Goal: Information Seeking & Learning: Find specific fact

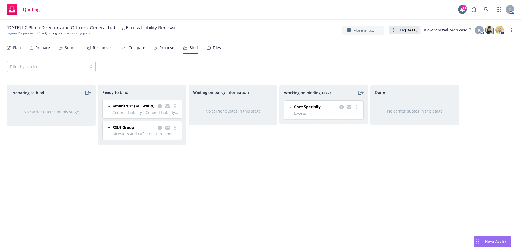
click at [29, 32] on link "Regent Properties, LLC" at bounding box center [24, 33] width 34 height 5
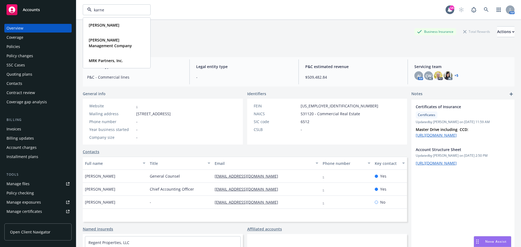
type input "[PERSON_NAME]"
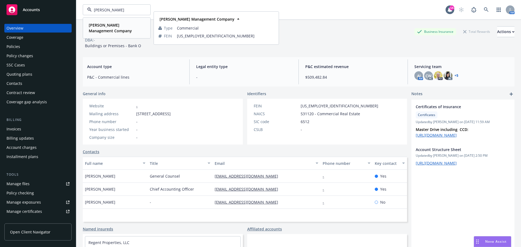
click at [102, 24] on strong "[PERSON_NAME] Management Company" at bounding box center [110, 28] width 43 height 11
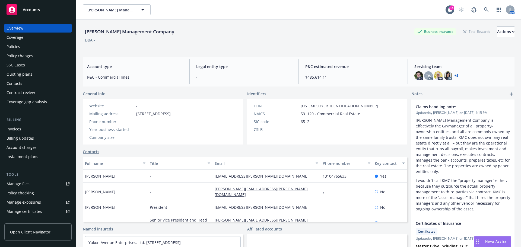
click at [28, 128] on div "Invoices" at bounding box center [38, 129] width 63 height 9
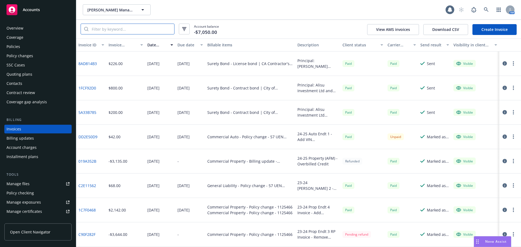
click at [123, 31] on input "search" at bounding box center [131, 29] width 86 height 10
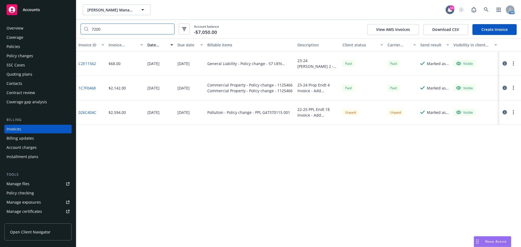
type input "7200"
drag, startPoint x: 98, startPoint y: 113, endPoint x: 79, endPoint y: 114, distance: 18.7
click at [79, 114] on div "026C404C" at bounding box center [91, 112] width 30 height 24
copy link "026C404C"
click at [31, 58] on div "Policy changes" at bounding box center [20, 56] width 27 height 9
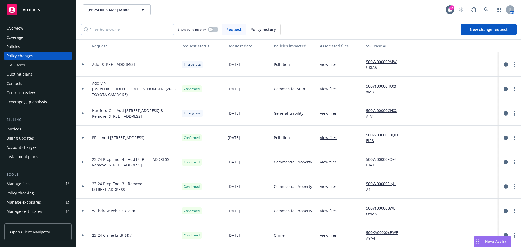
click at [136, 34] on input "Filter by keyword..." at bounding box center [128, 29] width 94 height 11
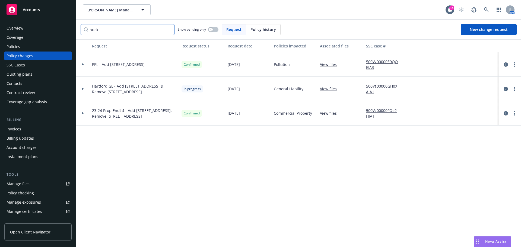
type input "buck"
click at [84, 115] on div at bounding box center [83, 113] width 14 height 24
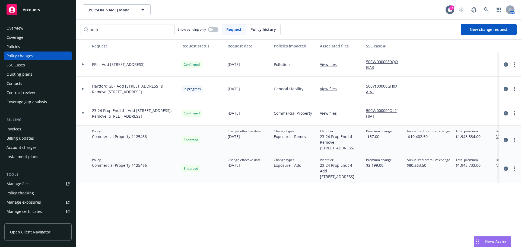
click at [25, 130] on div "Invoices" at bounding box center [38, 129] width 63 height 9
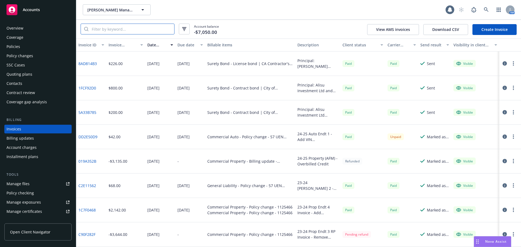
click at [134, 28] on input "search" at bounding box center [131, 29] width 86 height 10
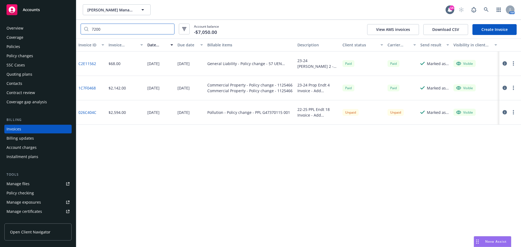
type input "7200"
click at [36, 60] on div "Policy changes" at bounding box center [38, 56] width 63 height 9
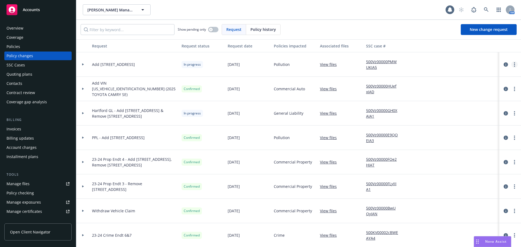
click at [514, 63] on circle "more" at bounding box center [514, 62] width 1 height 1
click at [450, 107] on link "Resume workflow" at bounding box center [466, 108] width 93 height 11
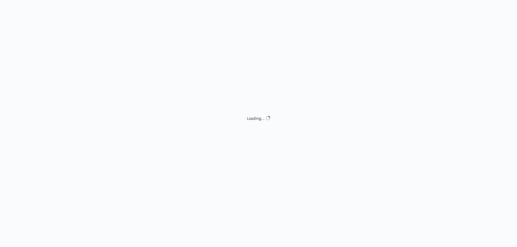
select select "ACCEPTED"
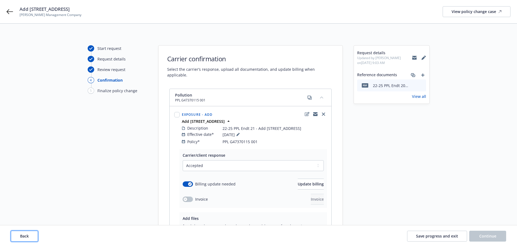
click at [26, 238] on span "Back" at bounding box center [24, 235] width 9 height 5
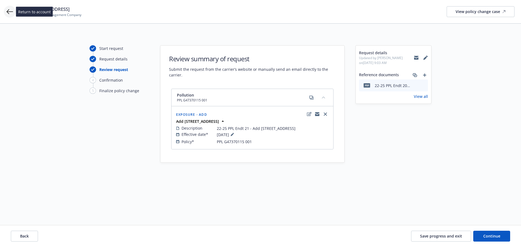
click at [12, 11] on icon at bounding box center [10, 11] width 7 height 7
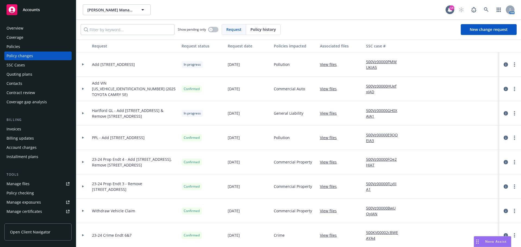
click at [33, 49] on div "Policies" at bounding box center [38, 46] width 63 height 9
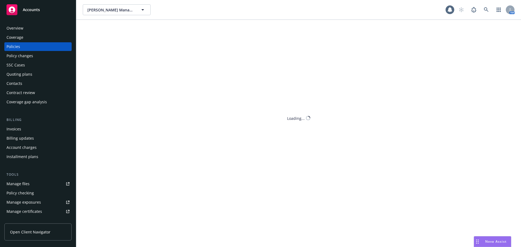
click at [128, 28] on div "[PERSON_NAME] Management Company [PERSON_NAME] Management Company AM Loading..." at bounding box center [298, 123] width 444 height 247
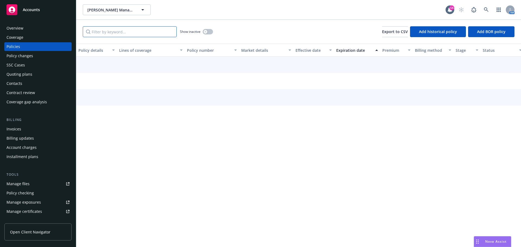
click at [135, 26] on input "Filter by keyword..." at bounding box center [130, 31] width 94 height 11
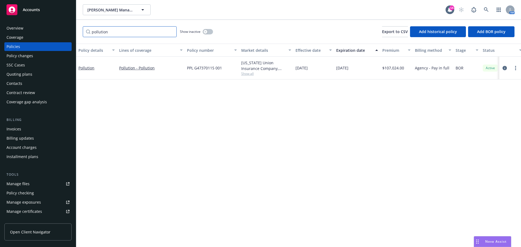
type input "pollution"
click at [172, 108] on div "Policy details Lines of coverage Policy number Market details Effective date Ex…" at bounding box center [298, 145] width 444 height 203
drag, startPoint x: 14, startPoint y: 129, endPoint x: 16, endPoint y: 128, distance: 2.7
click at [14, 129] on div "Invoices" at bounding box center [14, 129] width 15 height 9
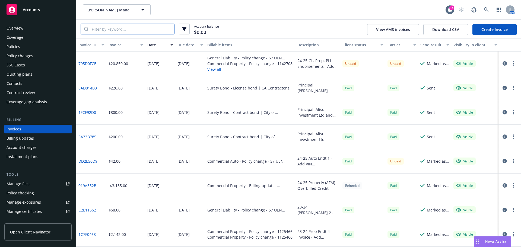
click at [119, 30] on input "search" at bounding box center [131, 29] width 86 height 10
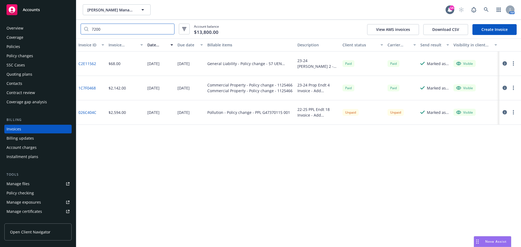
type input "7200"
click at [80, 87] on link "1C7F0468" at bounding box center [86, 88] width 17 height 6
click at [104, 93] on div "1C7F0468" at bounding box center [91, 88] width 30 height 24
drag, startPoint x: 98, startPoint y: 88, endPoint x: 79, endPoint y: 89, distance: 19.0
click at [79, 89] on div "1C7F0468" at bounding box center [91, 88] width 30 height 24
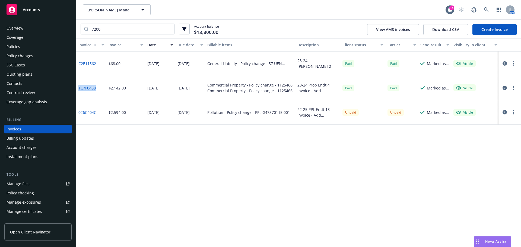
copy link "1C7F0468"
click at [103, 8] on span "[PERSON_NAME] Management Company" at bounding box center [110, 10] width 47 height 6
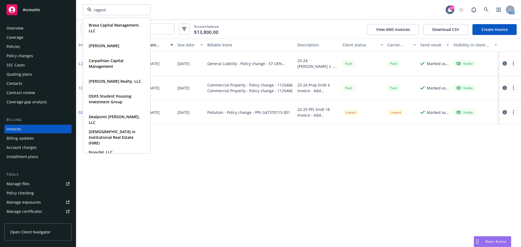
type input "regent"
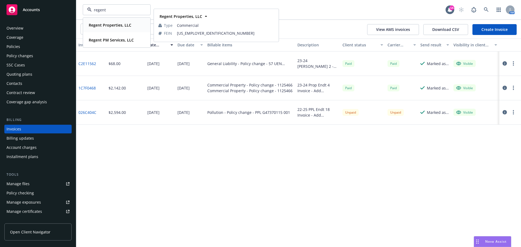
click at [113, 27] on strong "Regent Properties, LLC" at bounding box center [110, 25] width 43 height 5
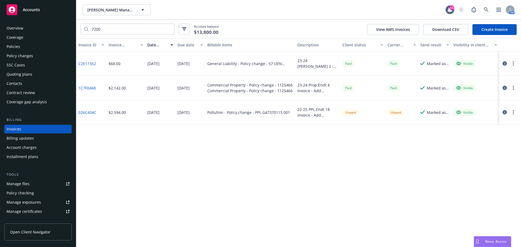
click at [24, 46] on div "Policies" at bounding box center [38, 46] width 63 height 9
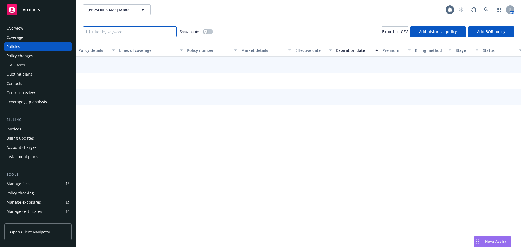
click at [134, 33] on input "Filter by keyword..." at bounding box center [130, 31] width 94 height 11
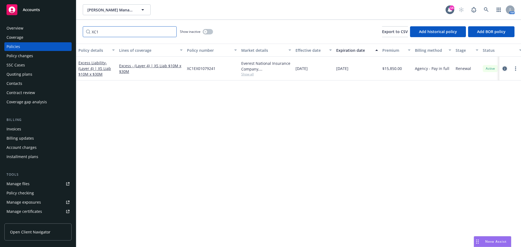
type input "XC1"
click at [504, 68] on icon "circleInformation" at bounding box center [504, 68] width 4 height 4
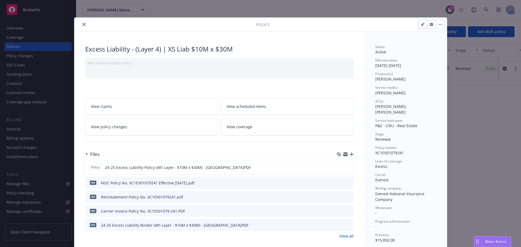
click at [346, 210] on icon "preview file" at bounding box center [348, 211] width 5 height 4
click at [82, 24] on icon "close" at bounding box center [83, 24] width 3 height 3
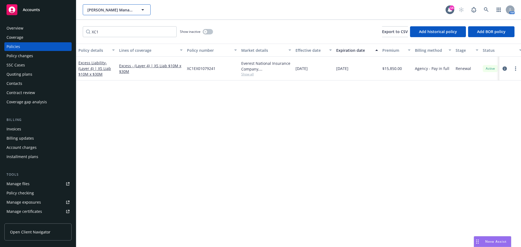
click at [109, 9] on span "[PERSON_NAME] Management Company" at bounding box center [110, 10] width 47 height 6
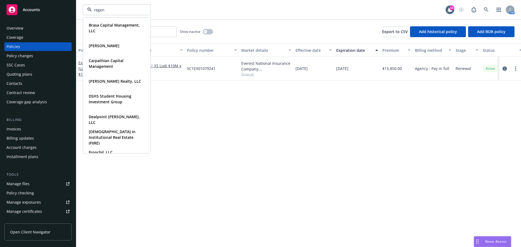
type input "regent"
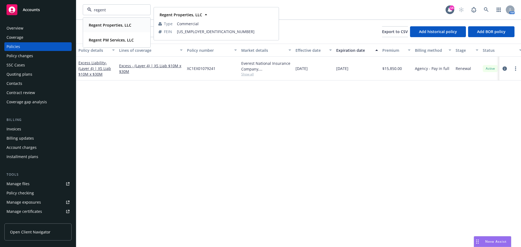
click at [111, 27] on strong "Regent Properties, LLC" at bounding box center [110, 25] width 43 height 5
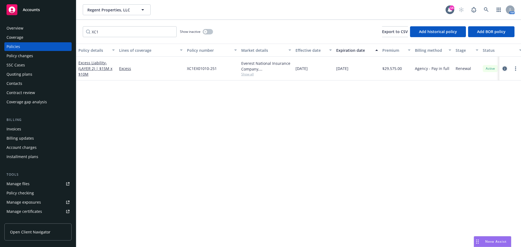
click at [506, 69] on icon "circleInformation" at bounding box center [504, 68] width 4 height 4
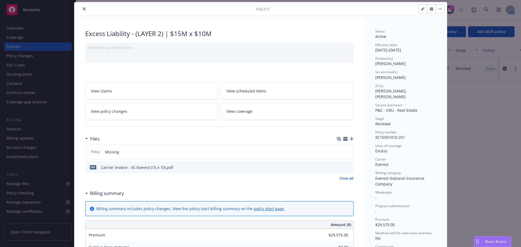
scroll to position [27, 0]
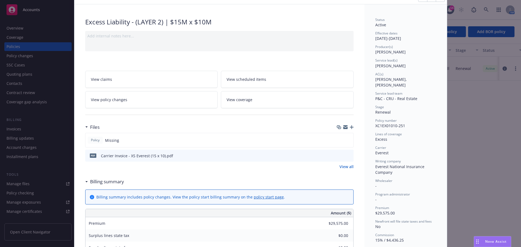
click at [346, 155] on icon "preview file" at bounding box center [348, 155] width 5 height 4
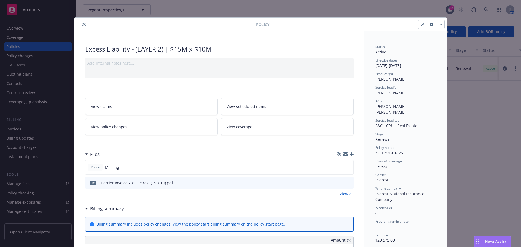
click at [82, 24] on icon "close" at bounding box center [83, 24] width 3 height 3
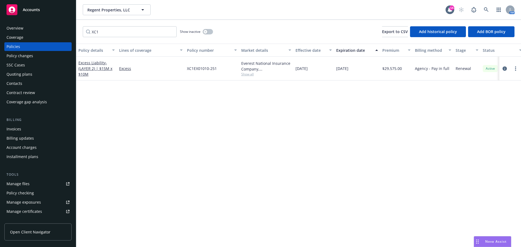
click at [12, 28] on div "Overview" at bounding box center [15, 28] width 17 height 9
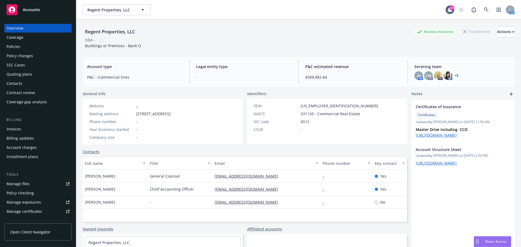
click at [13, 46] on div "Policies" at bounding box center [14, 46] width 14 height 9
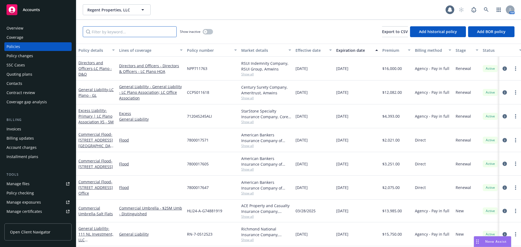
click at [108, 28] on input "Filter by keyword..." at bounding box center [130, 31] width 94 height 11
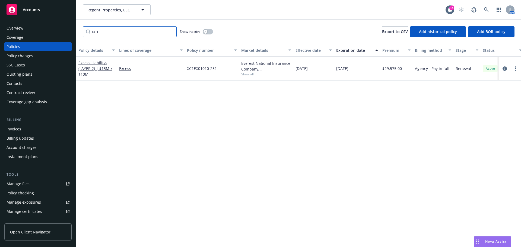
type input "XC1"
click at [27, 131] on div "Invoices" at bounding box center [38, 129] width 63 height 9
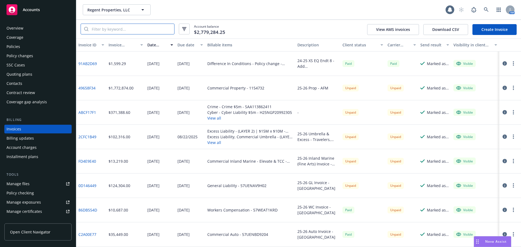
click at [136, 29] on input "search" at bounding box center [131, 29] width 86 height 10
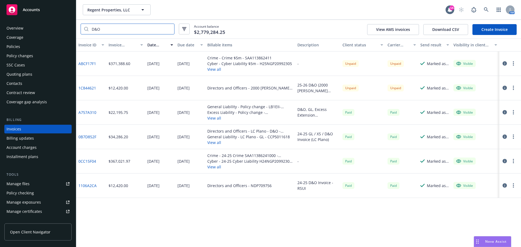
type input "D&O"
click at [247, 1] on div "Regent Properties, LLC Regent Properties, LLC 14 AM" at bounding box center [298, 10] width 444 height 20
